Goal: Find specific page/section: Find specific page/section

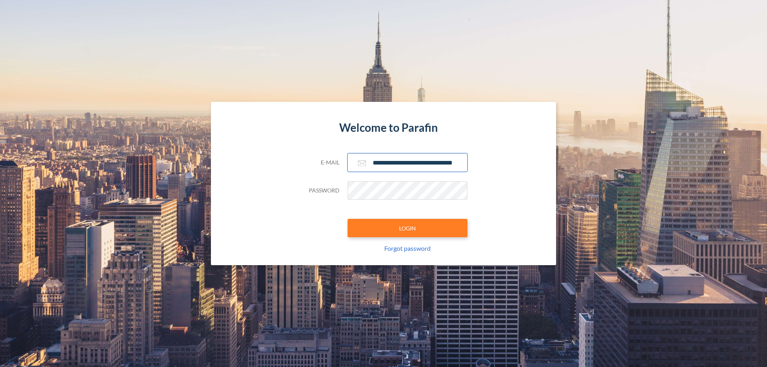
type input "**********"
click at [408, 228] on button "LOGIN" at bounding box center [408, 228] width 120 height 18
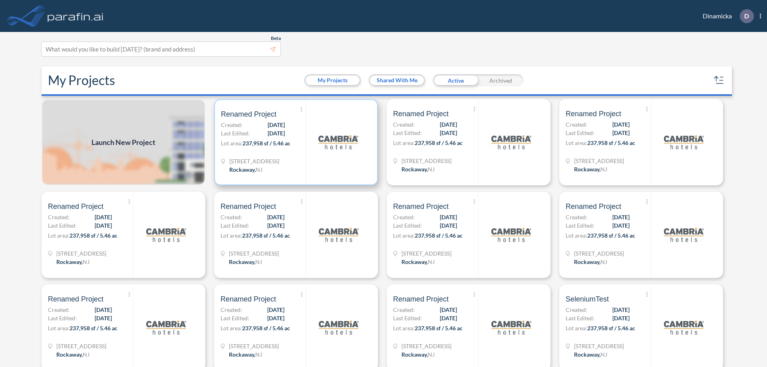
scroll to position [2, 0]
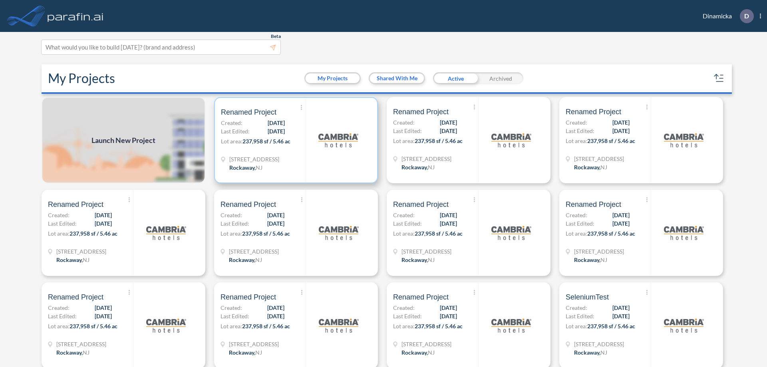
click at [294, 140] on p "Lot area: 237,958 sf / 5.46 ac" at bounding box center [263, 143] width 85 height 12
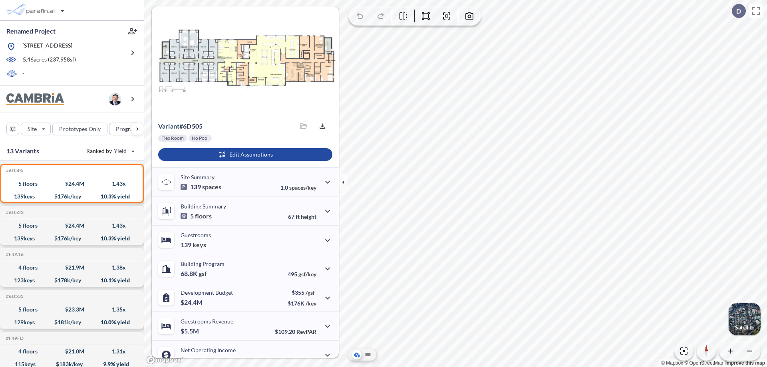
scroll to position [40, 0]
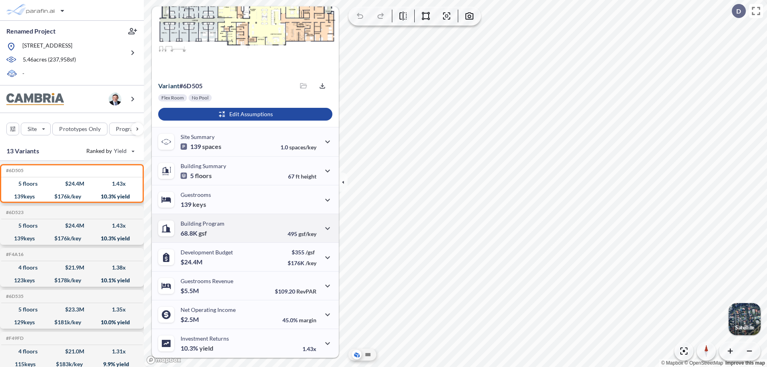
click at [244, 228] on div "Building Program 68.8K gsf 495 gsf/key" at bounding box center [245, 228] width 187 height 29
